Goal: Task Accomplishment & Management: Use online tool/utility

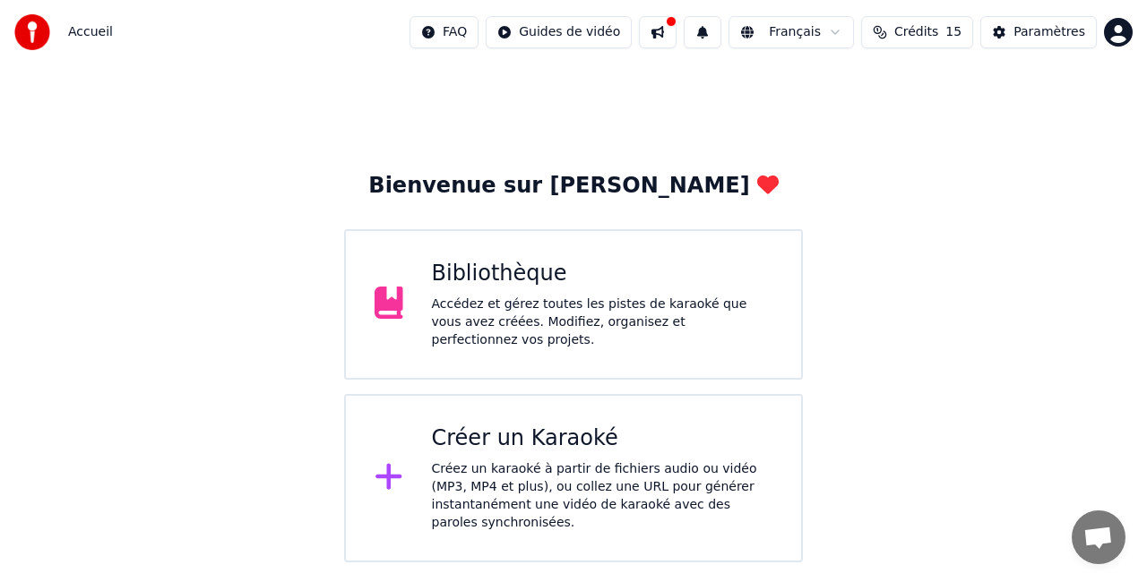
click at [607, 442] on div "Créer un Karaoké" at bounding box center [602, 439] width 341 height 29
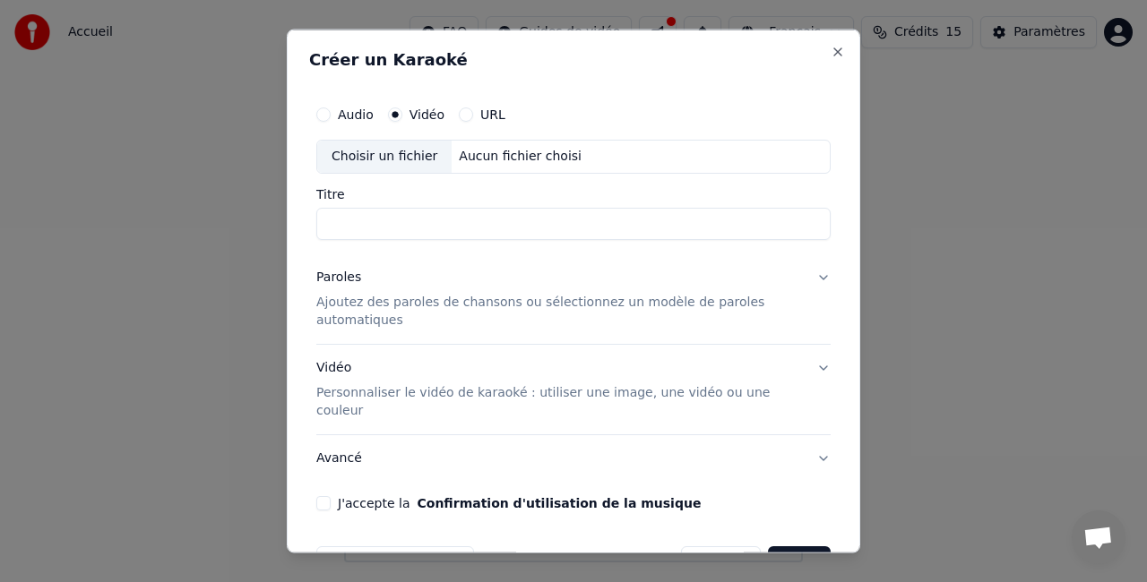
click at [395, 155] on div "Choisir un fichier" at bounding box center [384, 157] width 134 height 32
type input "**********"
click at [475, 308] on p "Ajoutez des paroles de chansons ou sélectionnez un modèle de paroles automatiqu…" at bounding box center [558, 311] width 485 height 36
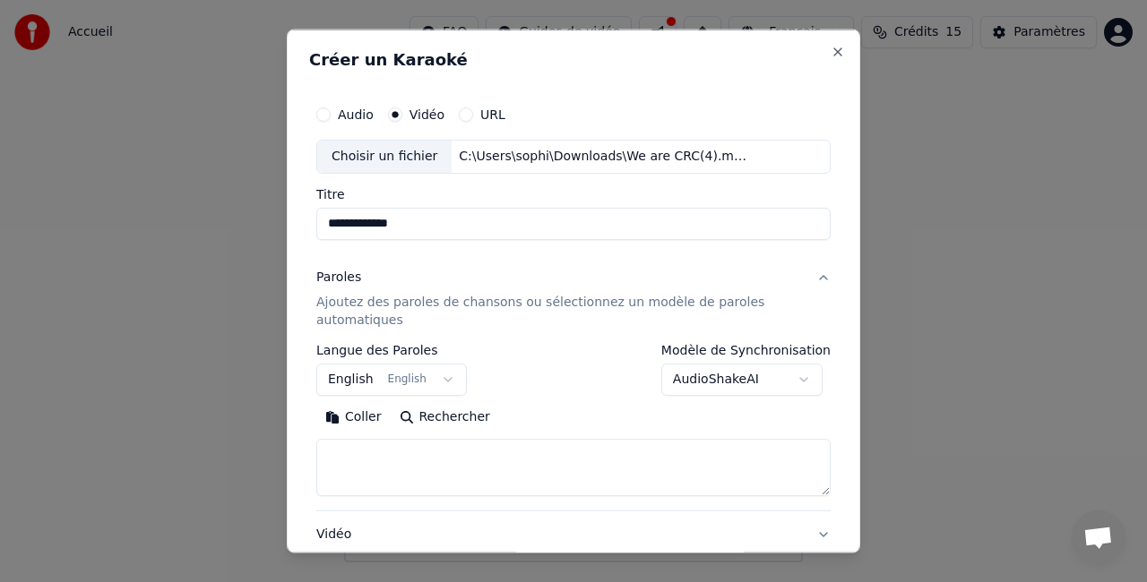
click at [365, 461] on textarea at bounding box center [573, 466] width 514 height 57
paste textarea "**********"
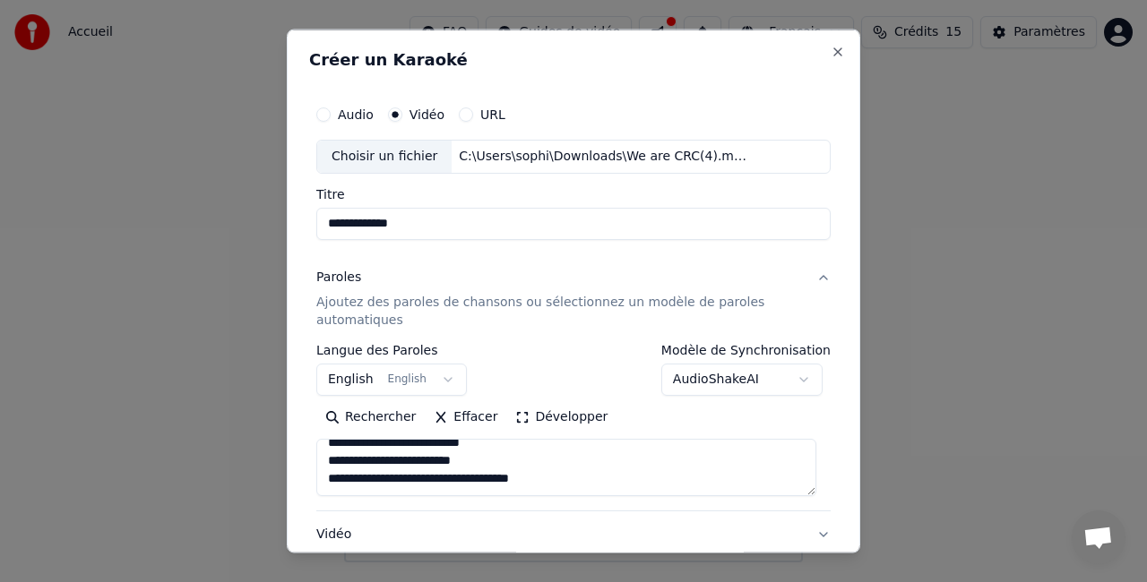
scroll to position [1426, 0]
type textarea "**********"
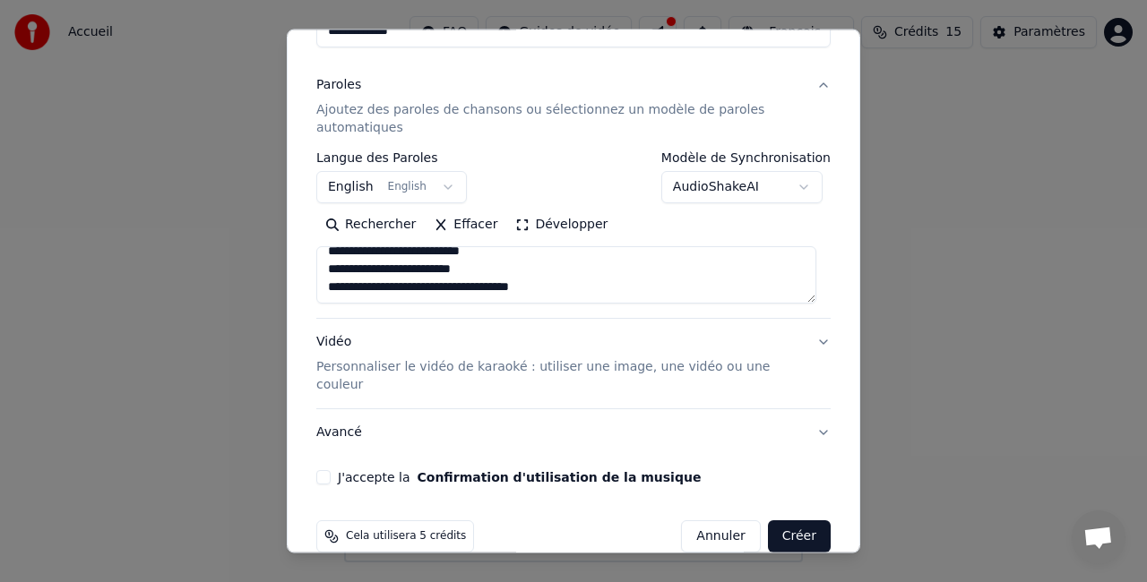
scroll to position [201, 0]
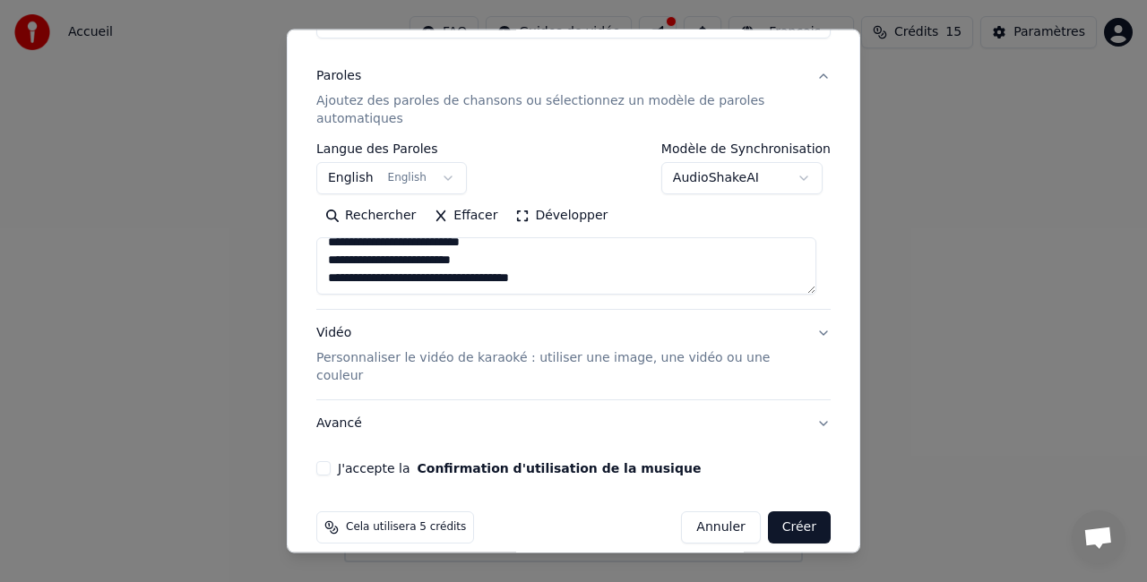
click at [683, 353] on p "Personnaliser le vidéo de karaoké : utiliser une image, une vidéo ou une couleur" at bounding box center [558, 367] width 485 height 36
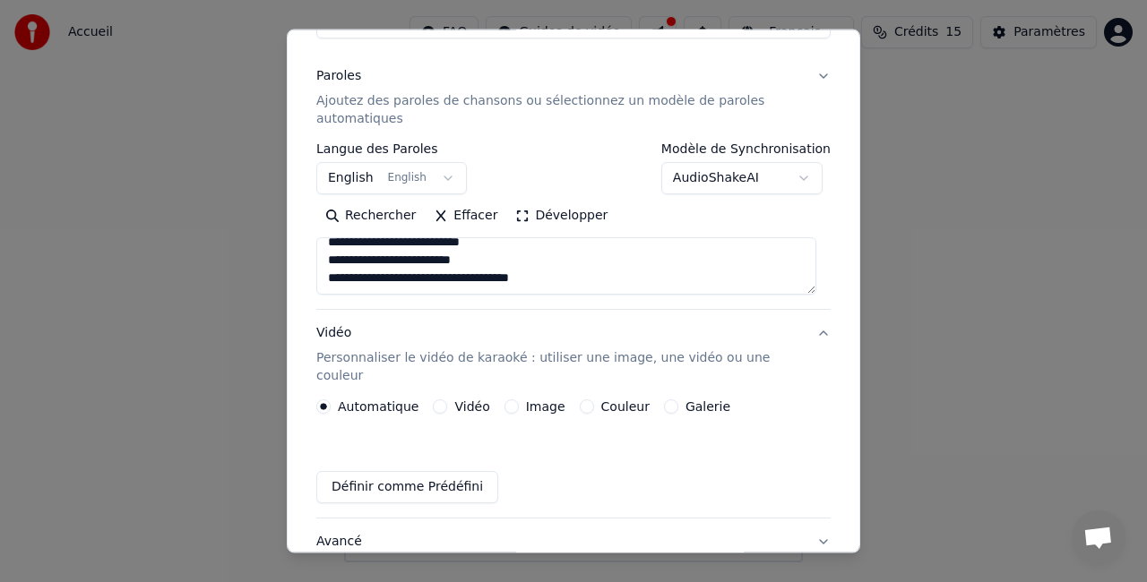
scroll to position [152, 0]
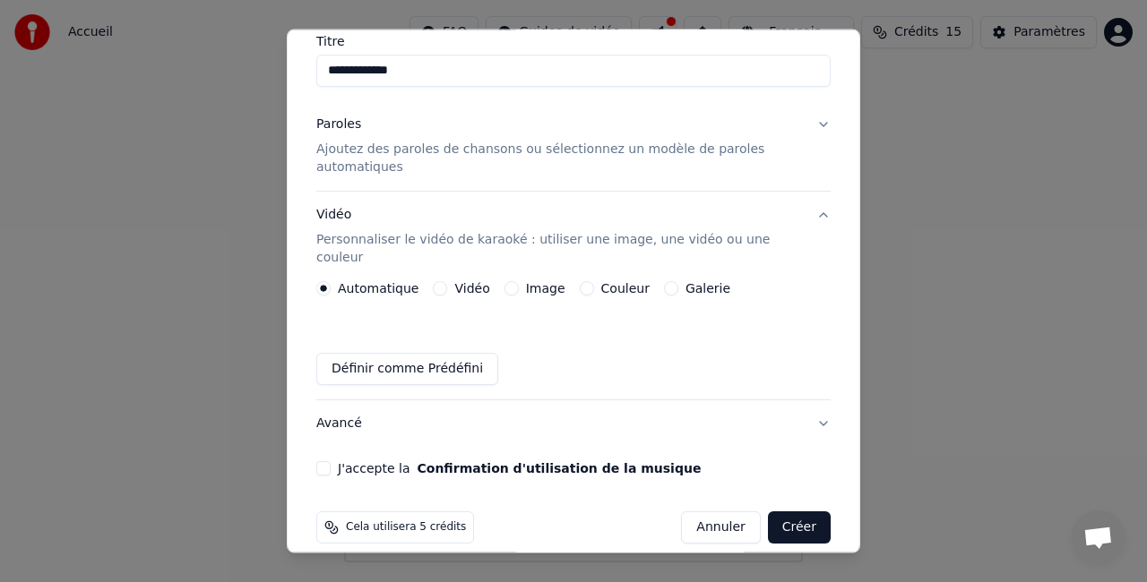
click at [436, 281] on button "Vidéo" at bounding box center [440, 288] width 14 height 14
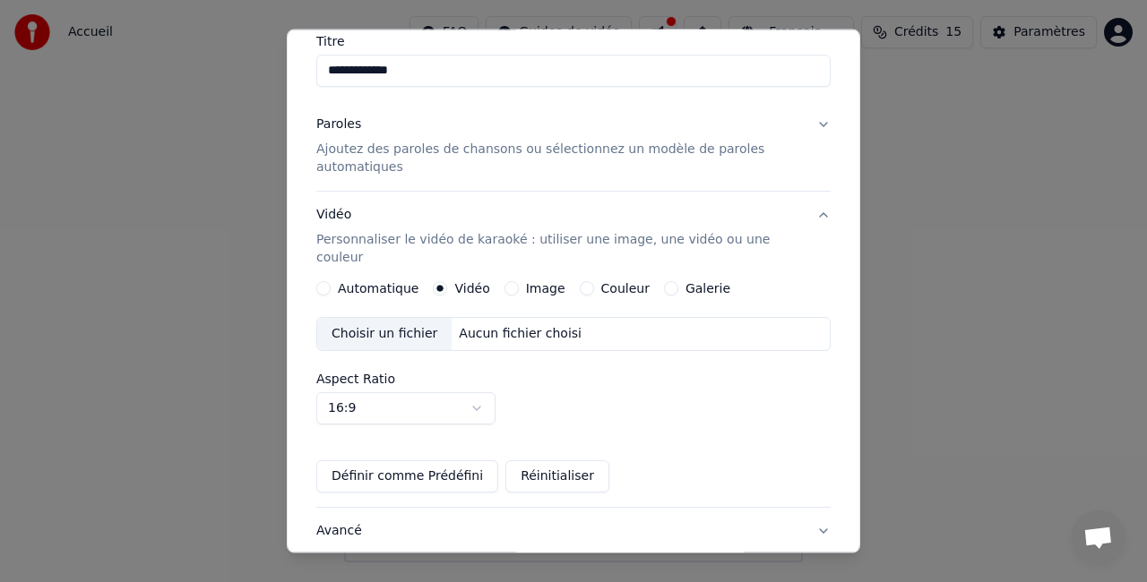
click at [397, 320] on div "Choisir un fichier" at bounding box center [384, 334] width 134 height 32
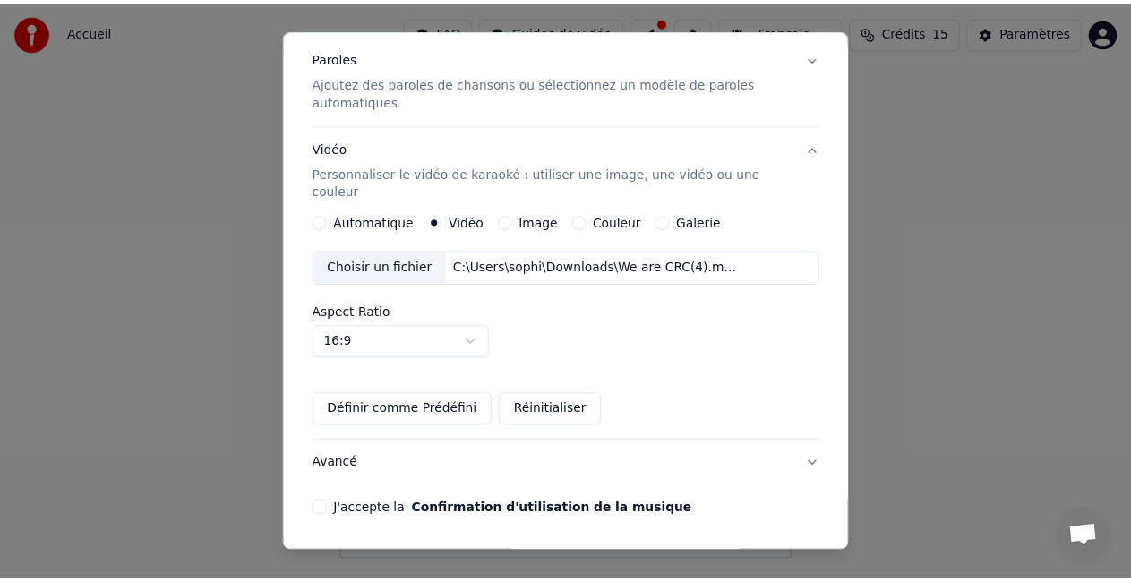
scroll to position [260, 0]
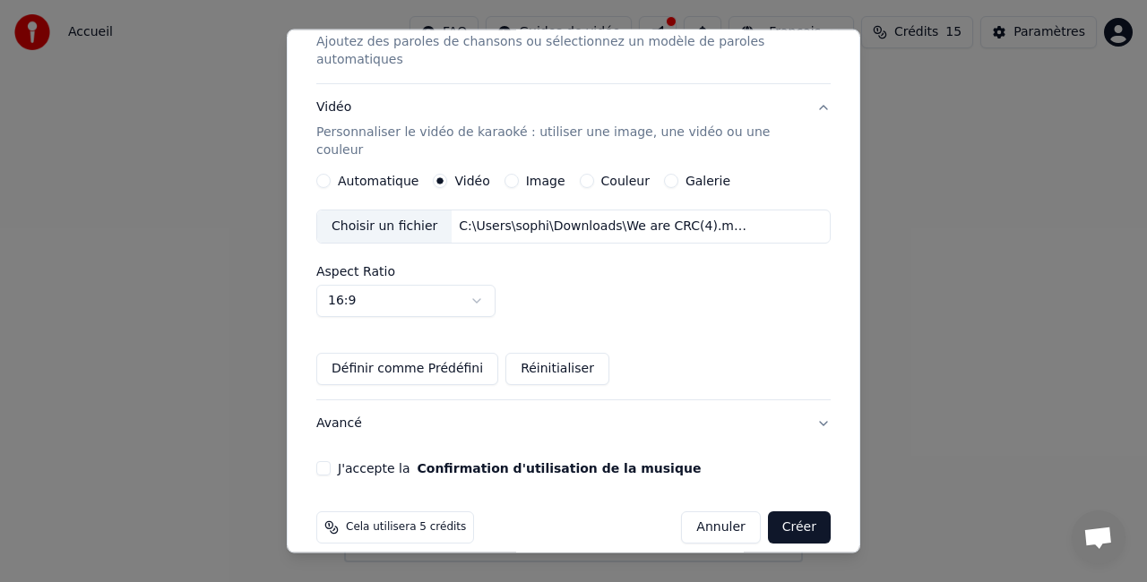
click at [322, 461] on button "J'accepte la Confirmation d'utilisation de la musique" at bounding box center [323, 468] width 14 height 14
click at [783, 511] on button "Créer" at bounding box center [799, 527] width 63 height 32
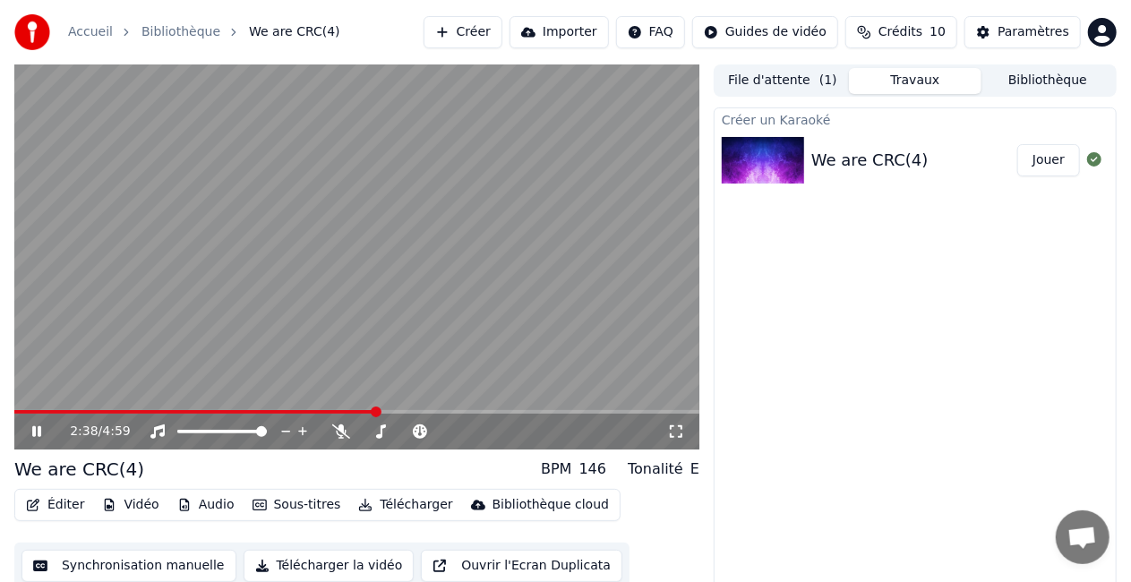
click at [39, 432] on icon at bounding box center [36, 431] width 9 height 11
click at [23, 407] on span at bounding box center [28, 412] width 11 height 11
click at [23, 412] on span at bounding box center [28, 412] width 11 height 11
click at [39, 432] on icon at bounding box center [36, 431] width 11 height 13
click at [679, 437] on icon at bounding box center [676, 431] width 13 height 13
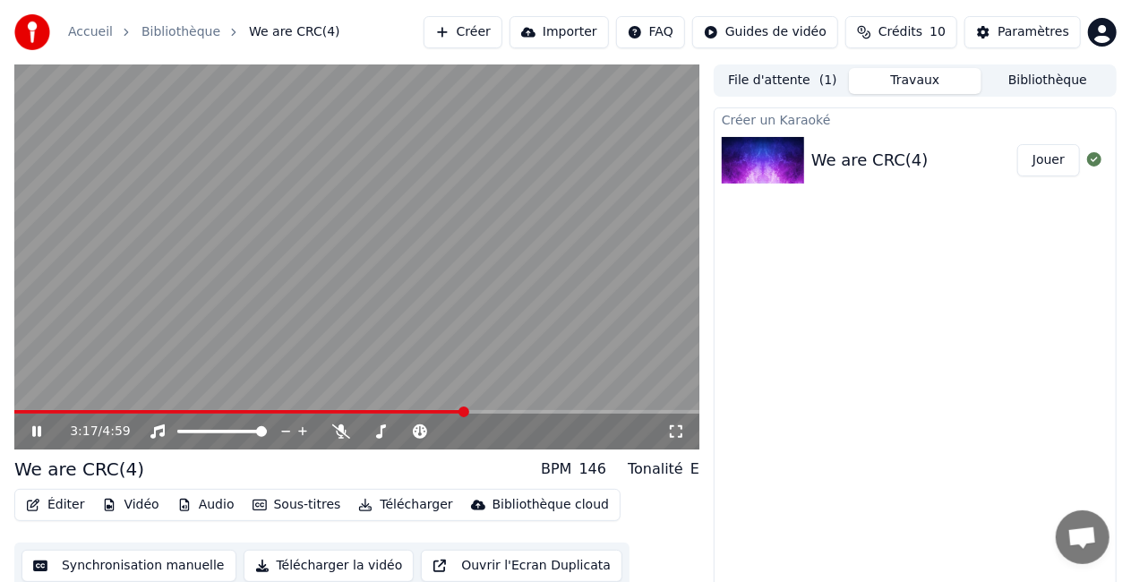
click at [335, 571] on button "Télécharger la vidéo" at bounding box center [329, 566] width 171 height 32
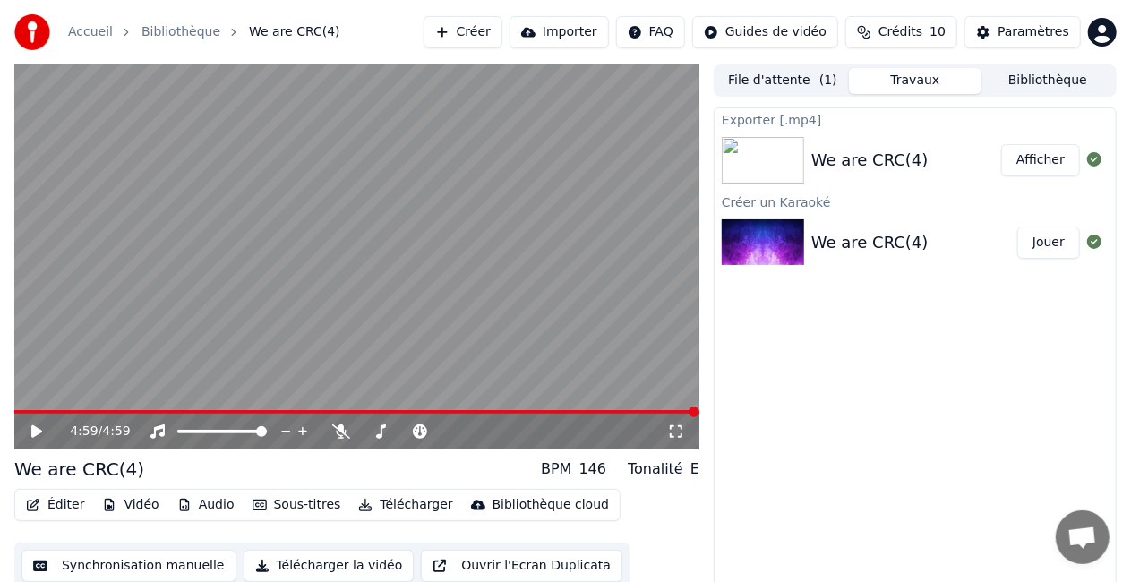
click at [150, 474] on div "We are CRC(4) BPM 146 Tonalité E" at bounding box center [356, 469] width 685 height 25
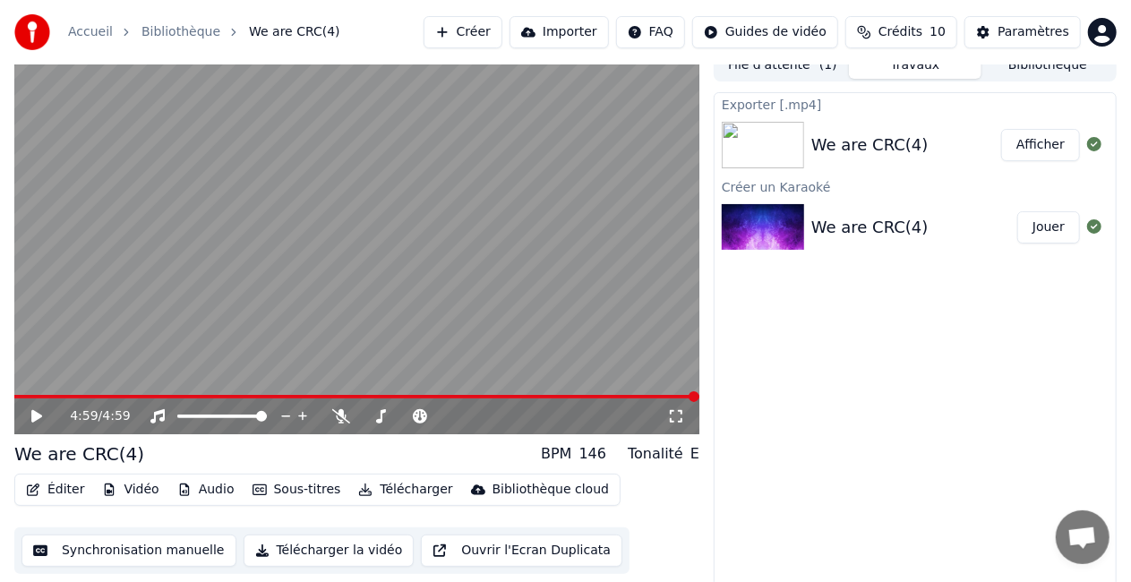
scroll to position [20, 0]
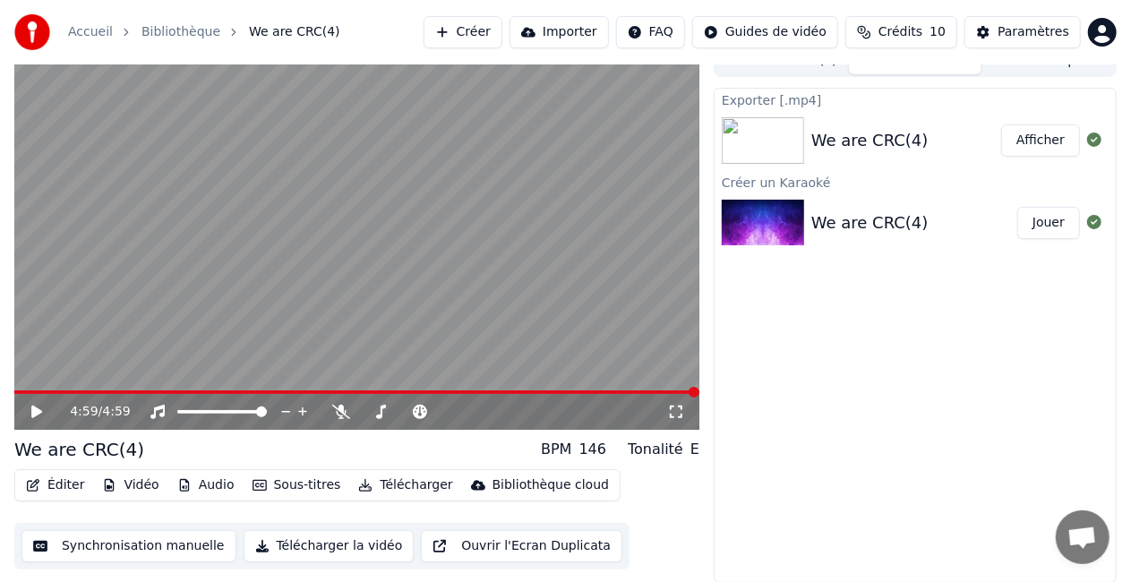
click at [185, 540] on button "Synchronisation manuelle" at bounding box center [128, 546] width 215 height 32
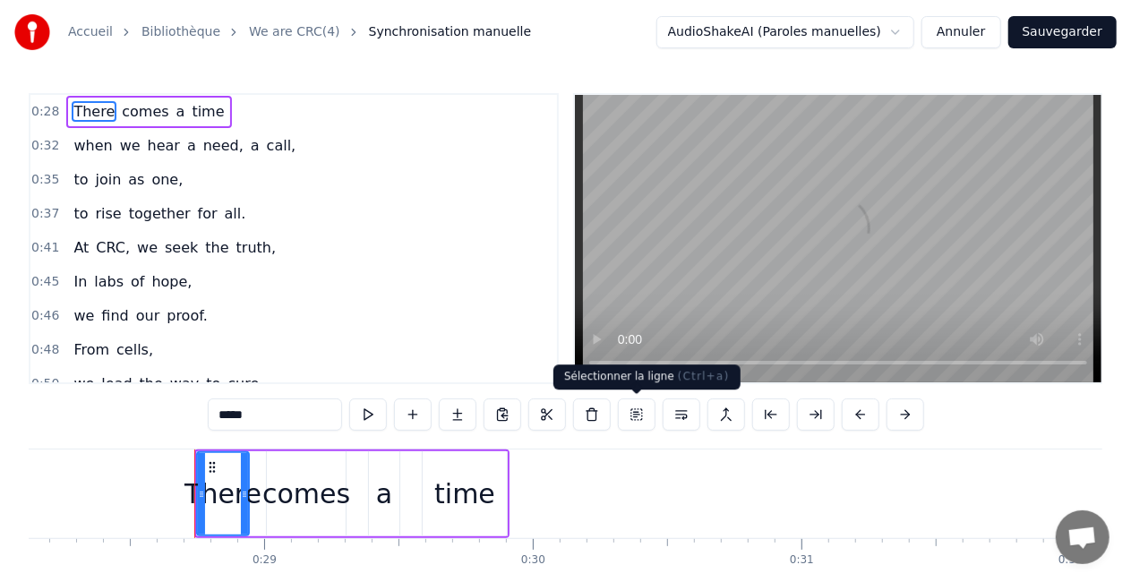
scroll to position [0, 7633]
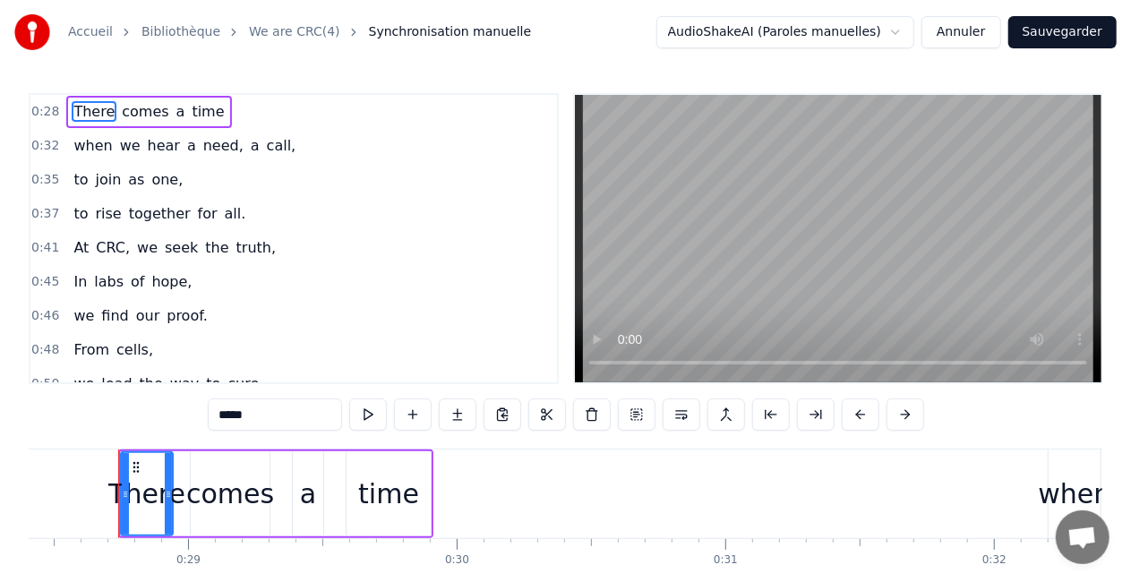
click at [1053, 34] on button "Sauvegarder" at bounding box center [1063, 32] width 108 height 32
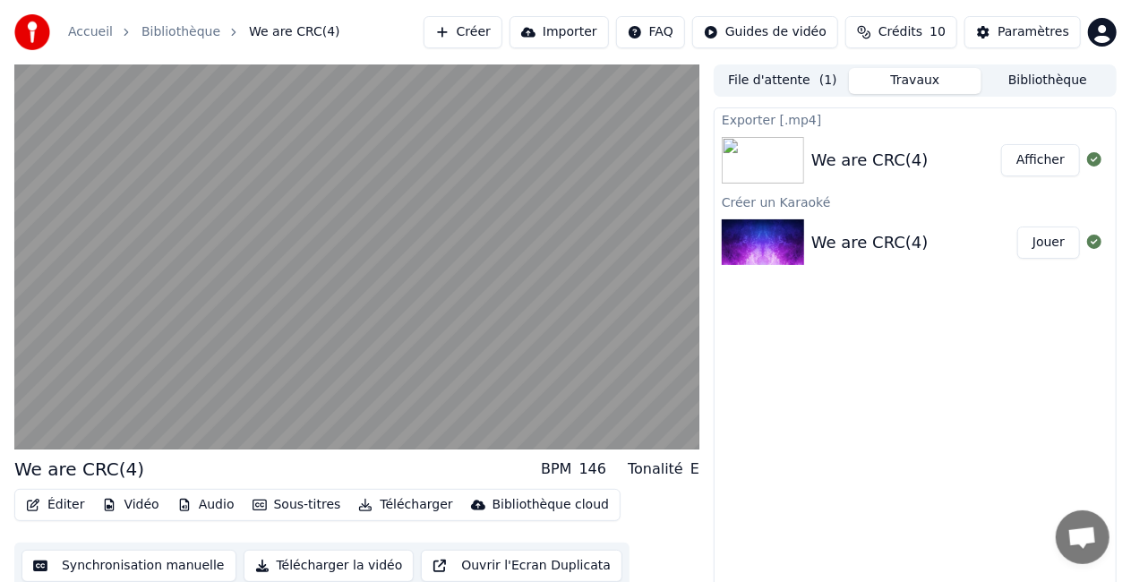
click at [989, 150] on div "We are CRC(4)" at bounding box center [907, 160] width 190 height 25
click at [1052, 158] on button "Afficher" at bounding box center [1040, 160] width 79 height 32
click at [356, 566] on button "Télécharger la vidéo" at bounding box center [329, 566] width 171 height 32
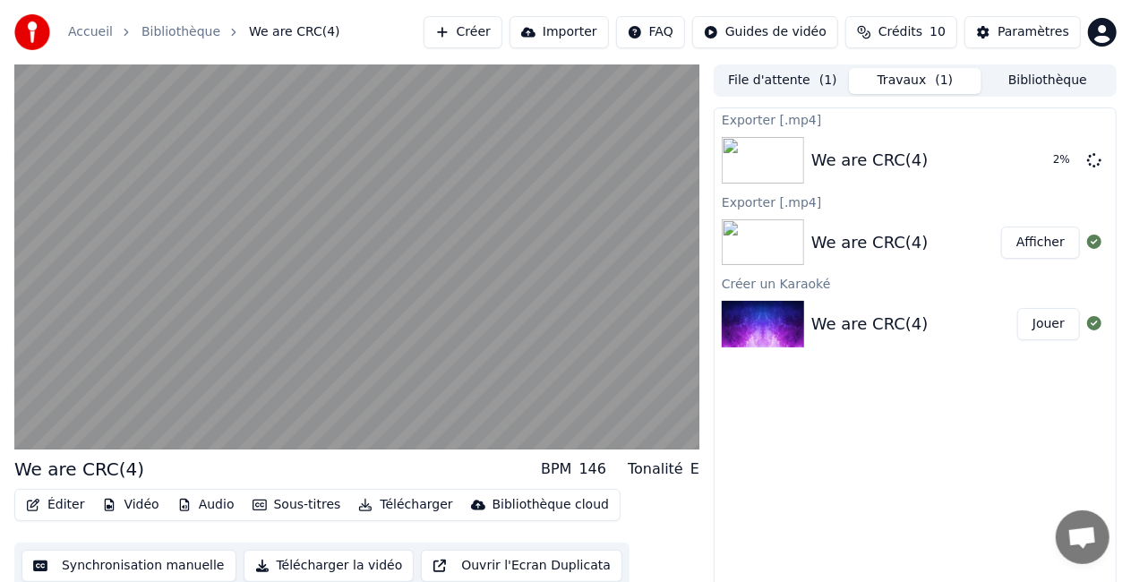
click at [399, 502] on button "Télécharger" at bounding box center [405, 505] width 108 height 25
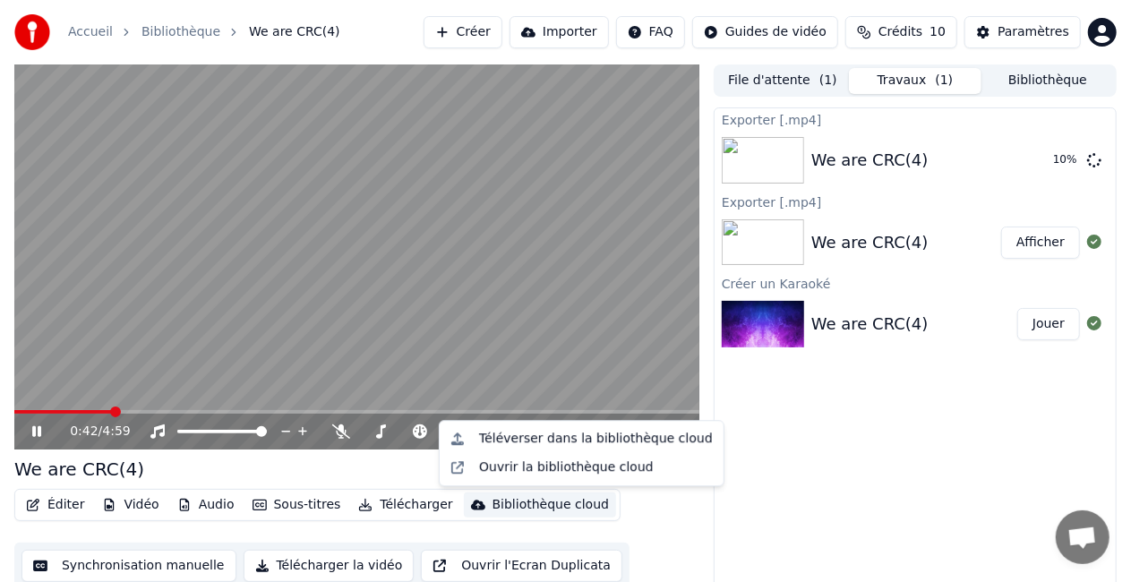
click at [36, 438] on icon at bounding box center [49, 432] width 41 height 14
